Goal: Task Accomplishment & Management: Use online tool/utility

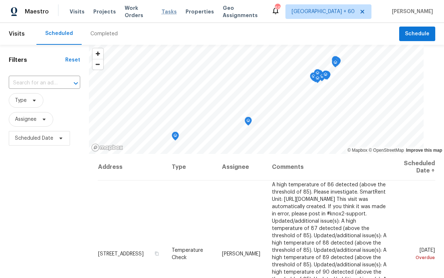
click at [163, 12] on span "Tasks" at bounding box center [168, 11] width 15 height 5
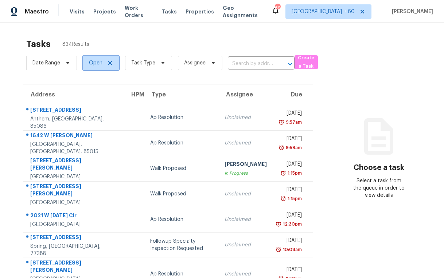
click at [87, 67] on span "Open" at bounding box center [101, 63] width 36 height 15
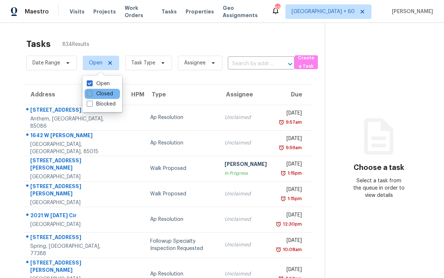
click at [100, 91] on label "Closed" at bounding box center [100, 93] width 26 height 7
click at [91, 91] on input "Closed" at bounding box center [89, 92] width 5 height 5
checkbox input "true"
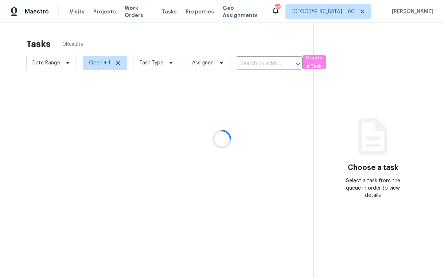
click at [120, 46] on div at bounding box center [222, 139] width 444 height 278
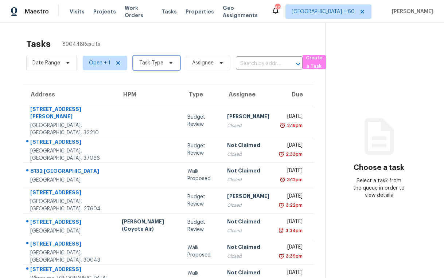
click at [168, 67] on span "Task Type" at bounding box center [156, 63] width 47 height 15
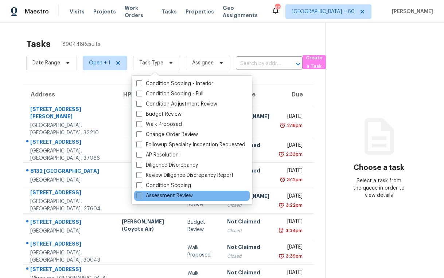
click at [183, 193] on label "Assessment Review" at bounding box center [164, 195] width 56 height 7
click at [141, 193] on input "Assessment Review" at bounding box center [138, 194] width 5 height 5
checkbox input "true"
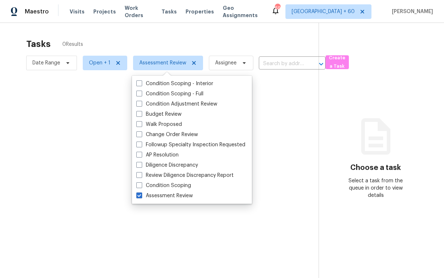
click at [148, 38] on div at bounding box center [222, 139] width 444 height 278
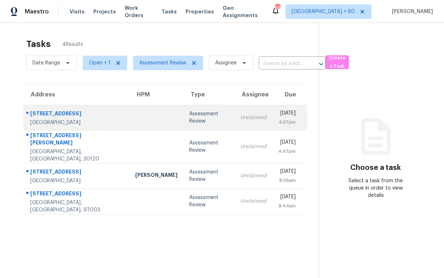
click at [131, 118] on td at bounding box center [156, 117] width 54 height 25
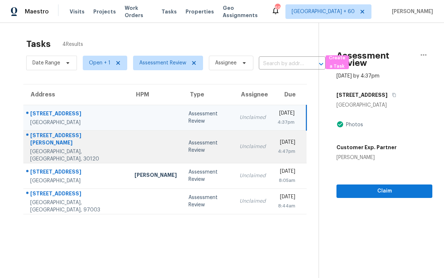
click at [134, 146] on div at bounding box center [155, 147] width 42 height 2
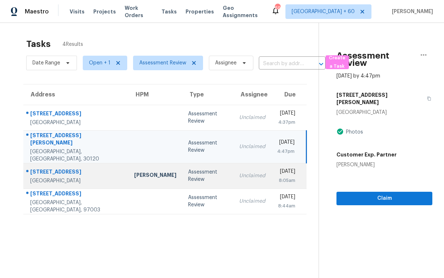
click at [182, 174] on td "Assessment Review" at bounding box center [207, 175] width 51 height 25
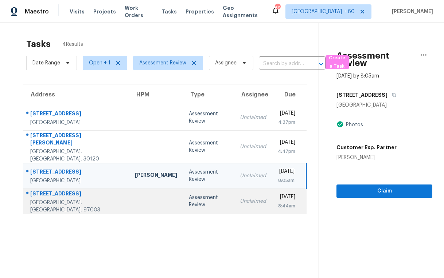
click at [129, 192] on td at bounding box center [156, 201] width 54 height 25
